Goal: Task Accomplishment & Management: Use online tool/utility

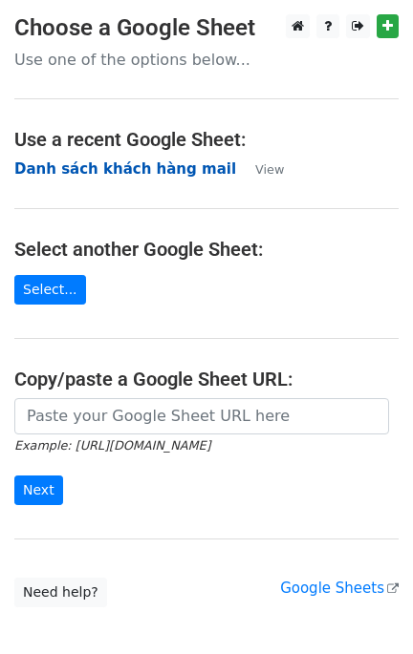
click at [94, 165] on strong "Danh sách khách hàng mail" at bounding box center [125, 168] width 222 height 17
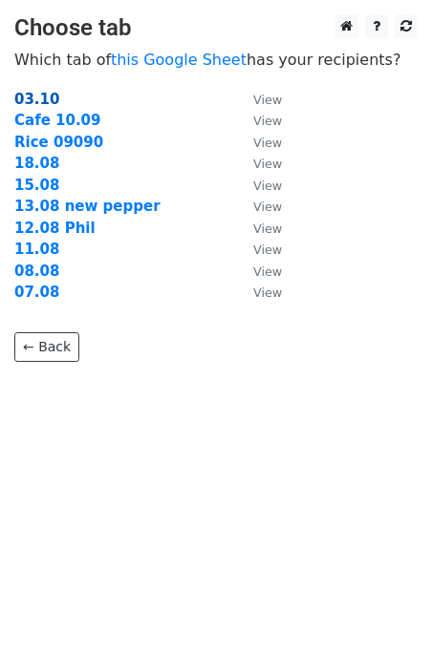
click at [35, 97] on strong "03.10" at bounding box center [36, 99] width 45 height 17
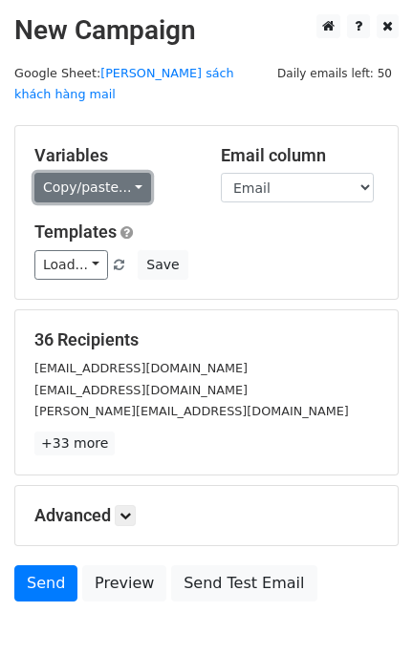
click at [95, 173] on link "Copy/paste..." at bounding box center [92, 188] width 117 height 30
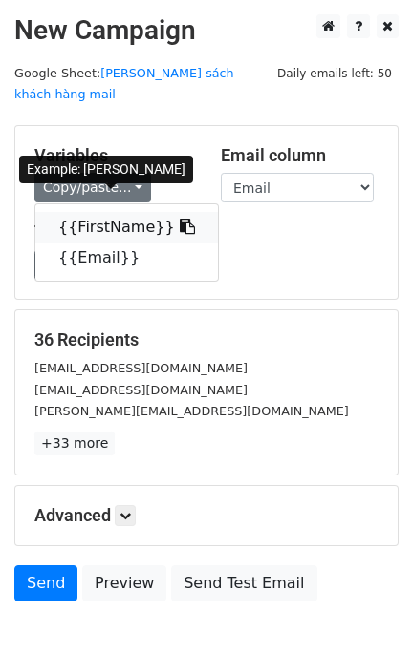
click at [95, 212] on link "{{FirstName}}" at bounding box center [126, 227] width 182 height 31
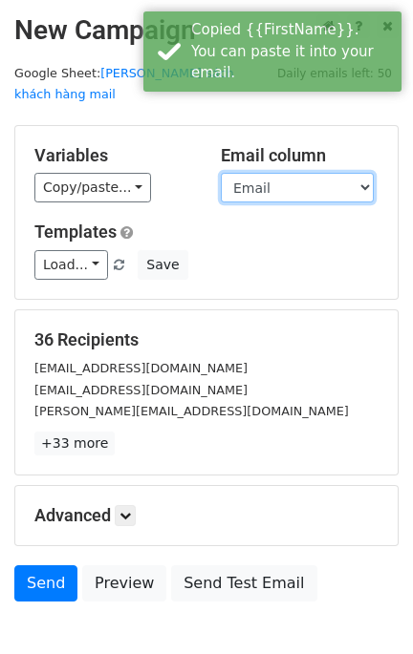
click at [253, 173] on select "FirstName Email" at bounding box center [297, 188] width 153 height 30
click at [221, 173] on select "FirstName Email" at bounding box center [297, 188] width 153 height 30
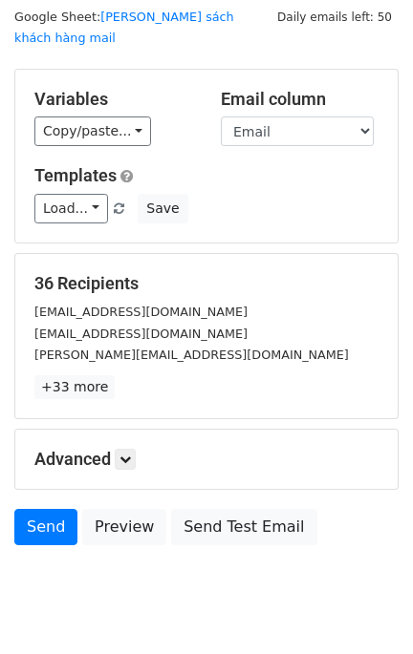
scroll to position [86, 0]
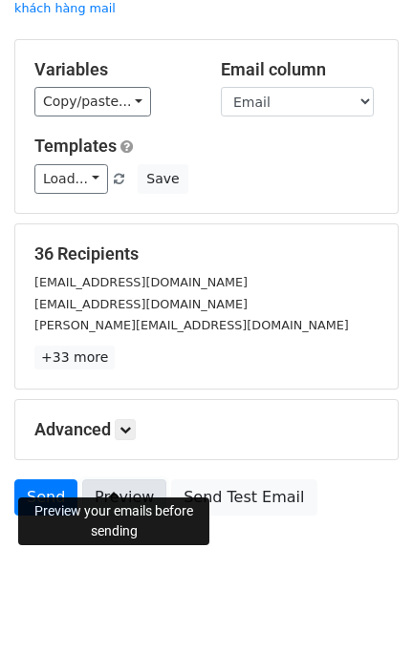
click at [128, 479] on link "Preview" at bounding box center [124, 497] width 84 height 36
